Goal: Find specific page/section

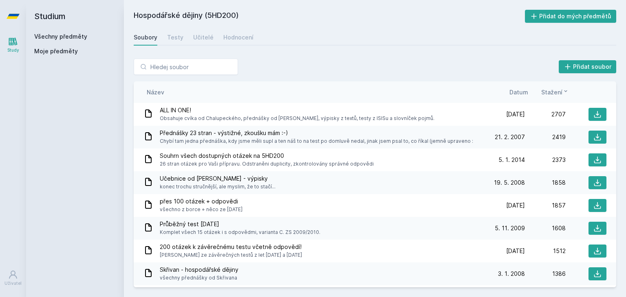
click at [55, 38] on link "Všechny předměty" at bounding box center [60, 36] width 53 height 7
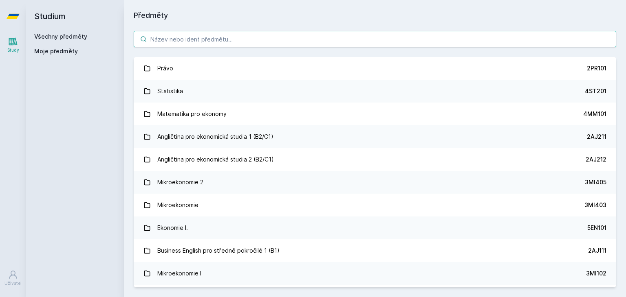
paste input "5EN302"
click at [211, 46] on input "search" at bounding box center [375, 39] width 482 height 16
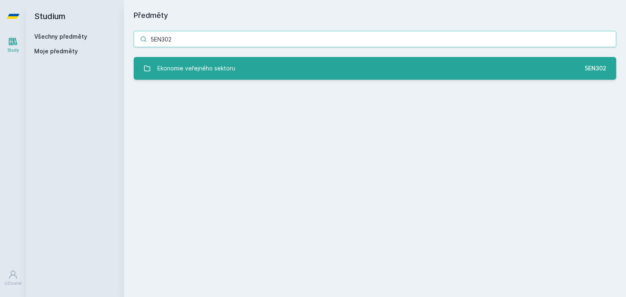
type input "5EN302"
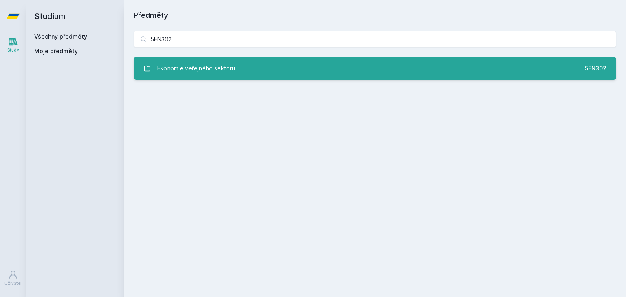
click at [206, 65] on div "Ekonomie veřejného sektoru" at bounding box center [196, 68] width 78 height 16
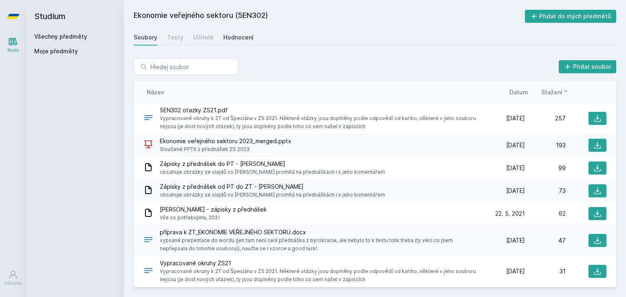
click at [239, 35] on div "Hodnocení" at bounding box center [238, 37] width 30 height 8
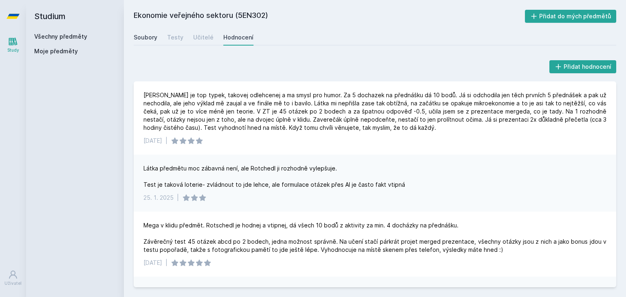
click at [145, 37] on div "Soubory" at bounding box center [146, 37] width 24 height 8
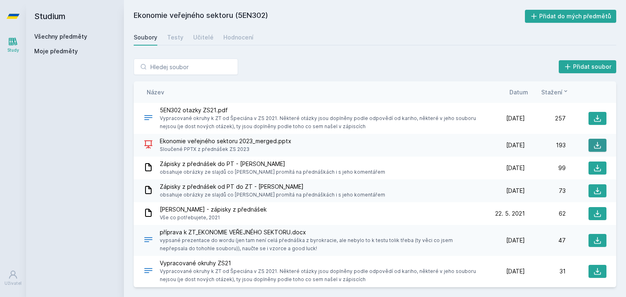
click at [593, 146] on icon at bounding box center [597, 145] width 8 height 8
